Goal: Find specific fact: Find specific fact

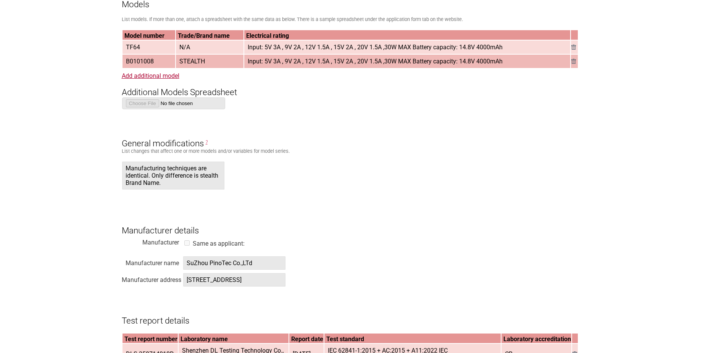
scroll to position [878, 0]
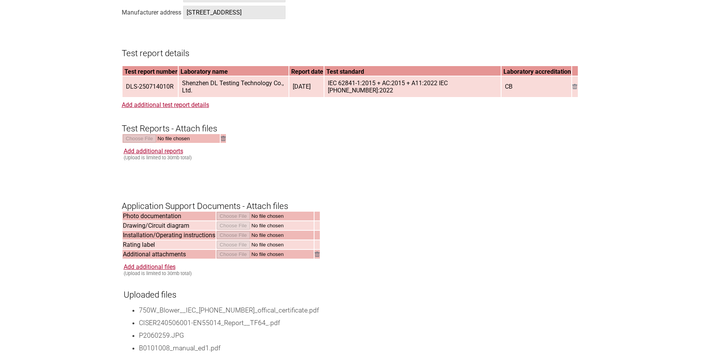
click at [287, 58] on h3 "Test report details" at bounding box center [362, 46] width 481 height 23
click at [382, 76] on th "Test standard" at bounding box center [412, 71] width 176 height 10
click at [313, 93] on span "[DATE]" at bounding box center [302, 86] width 24 height 13
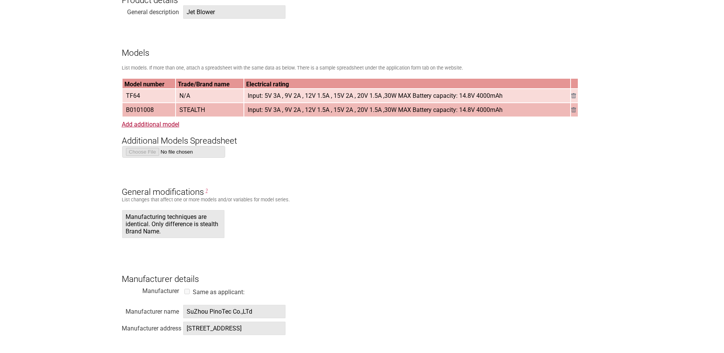
scroll to position [496, 0]
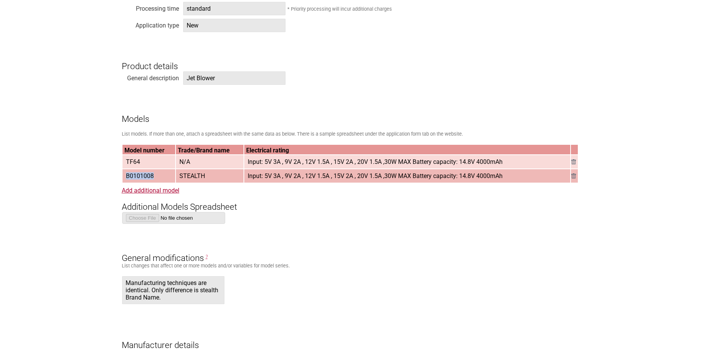
drag, startPoint x: 155, startPoint y: 180, endPoint x: 126, endPoint y: 179, distance: 29.0
click at [126, 179] on span "B0101008" at bounding box center [140, 175] width 34 height 13
copy span "B0101008"
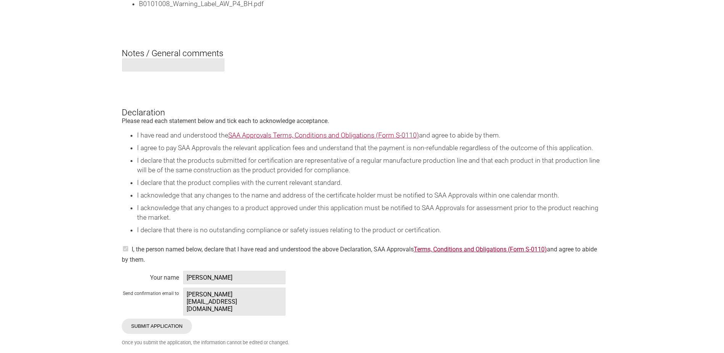
scroll to position [1489, 0]
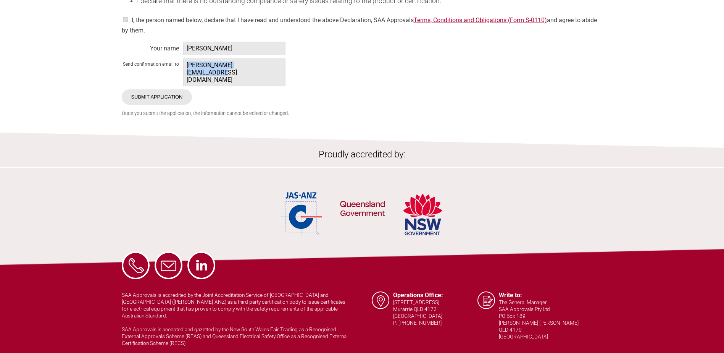
drag, startPoint x: 264, startPoint y: 84, endPoint x: 186, endPoint y: 86, distance: 78.7
click at [186, 86] on span "[PERSON_NAME][EMAIL_ADDRESS][DOMAIN_NAME]" at bounding box center [234, 72] width 102 height 28
copy span "[PERSON_NAME][EMAIL_ADDRESS][DOMAIN_NAME]"
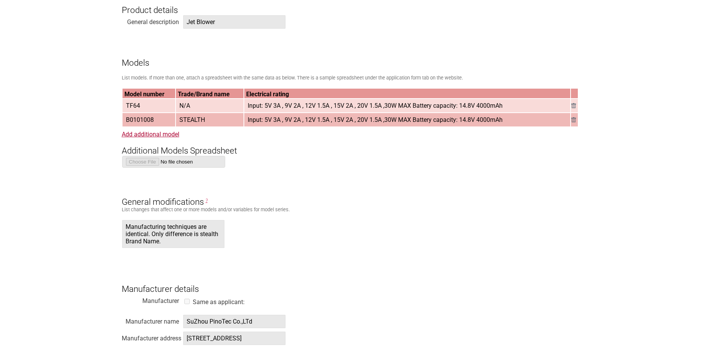
scroll to position [534, 0]
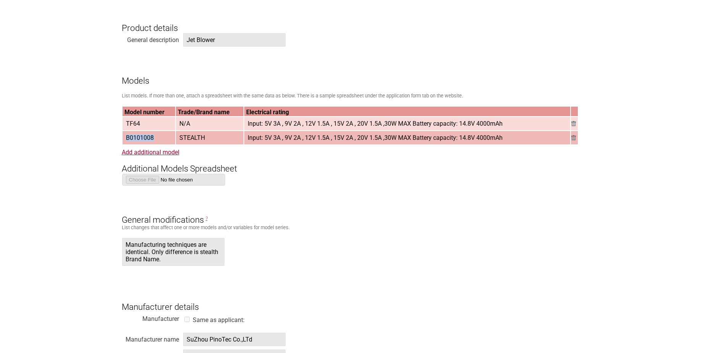
drag, startPoint x: 161, startPoint y: 138, endPoint x: 124, endPoint y: 142, distance: 36.8
click at [124, 142] on td "B0101008" at bounding box center [149, 137] width 53 height 13
copy span "B0101008"
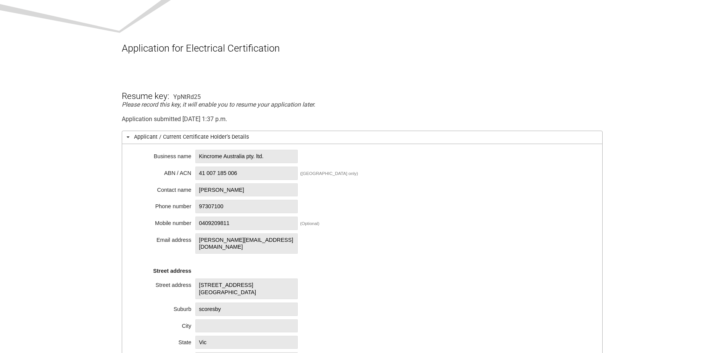
scroll to position [76, 0]
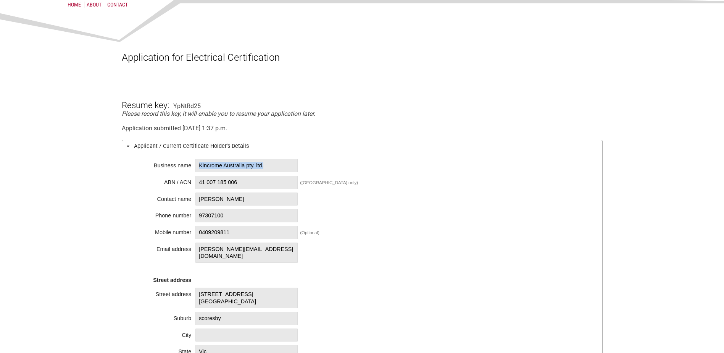
drag, startPoint x: 200, startPoint y: 166, endPoint x: 276, endPoint y: 165, distance: 76.4
click at [276, 165] on span "Kincrome Australia pty. ltd." at bounding box center [246, 165] width 102 height 13
copy span "Kincrome Australia pty. ltd."
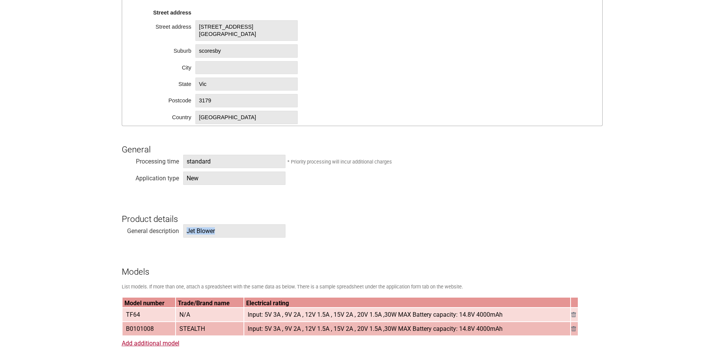
drag, startPoint x: 205, startPoint y: 233, endPoint x: 184, endPoint y: 236, distance: 20.8
click at [184, 236] on span "Jet Blower" at bounding box center [234, 230] width 102 height 13
copy span "Jet Blower"
